Goal: Task Accomplishment & Management: Manage account settings

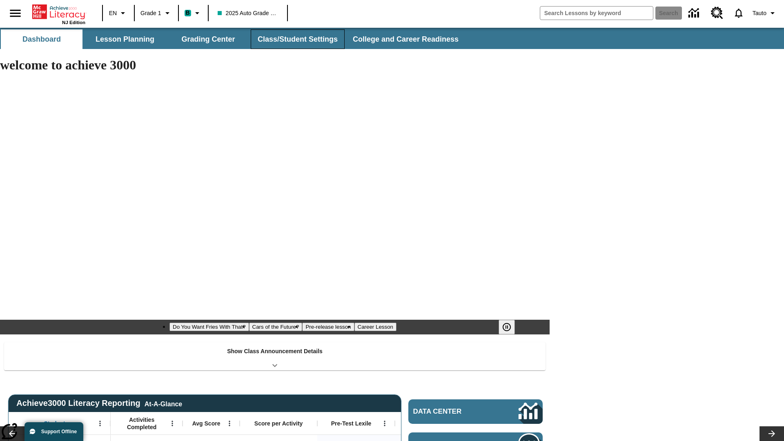
click at [297, 39] on button "Class/Student Settings" at bounding box center [298, 39] width 94 height 20
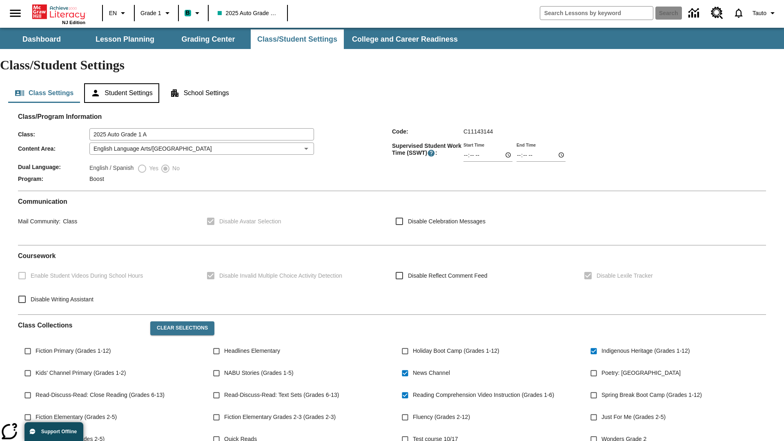
click at [123, 83] on button "Student Settings" at bounding box center [121, 93] width 75 height 20
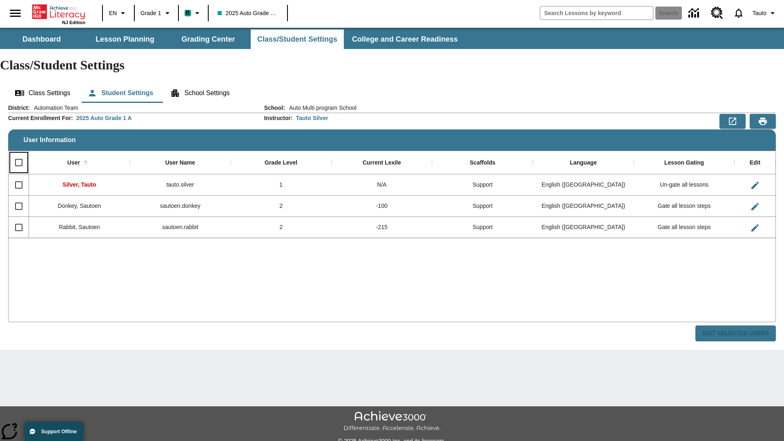
click at [18, 154] on input "Select all rows" at bounding box center [18, 162] width 17 height 17
checkbox input "true"
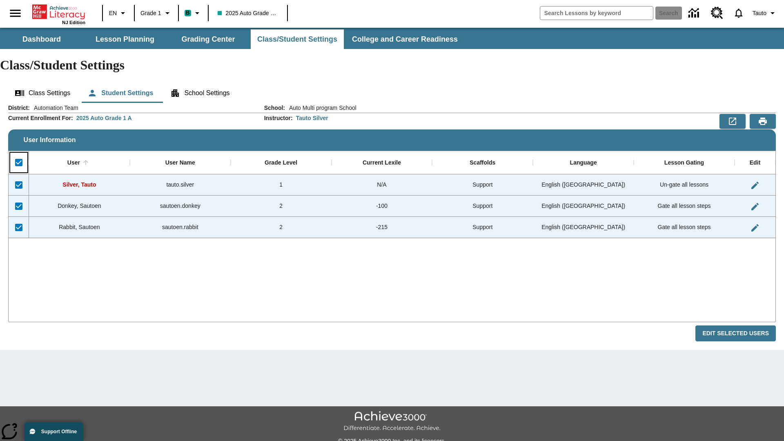
checkbox input "true"
click at [739, 326] on button "Edit Selected Users" at bounding box center [736, 334] width 80 height 16
